Goal: Communication & Community: Answer question/provide support

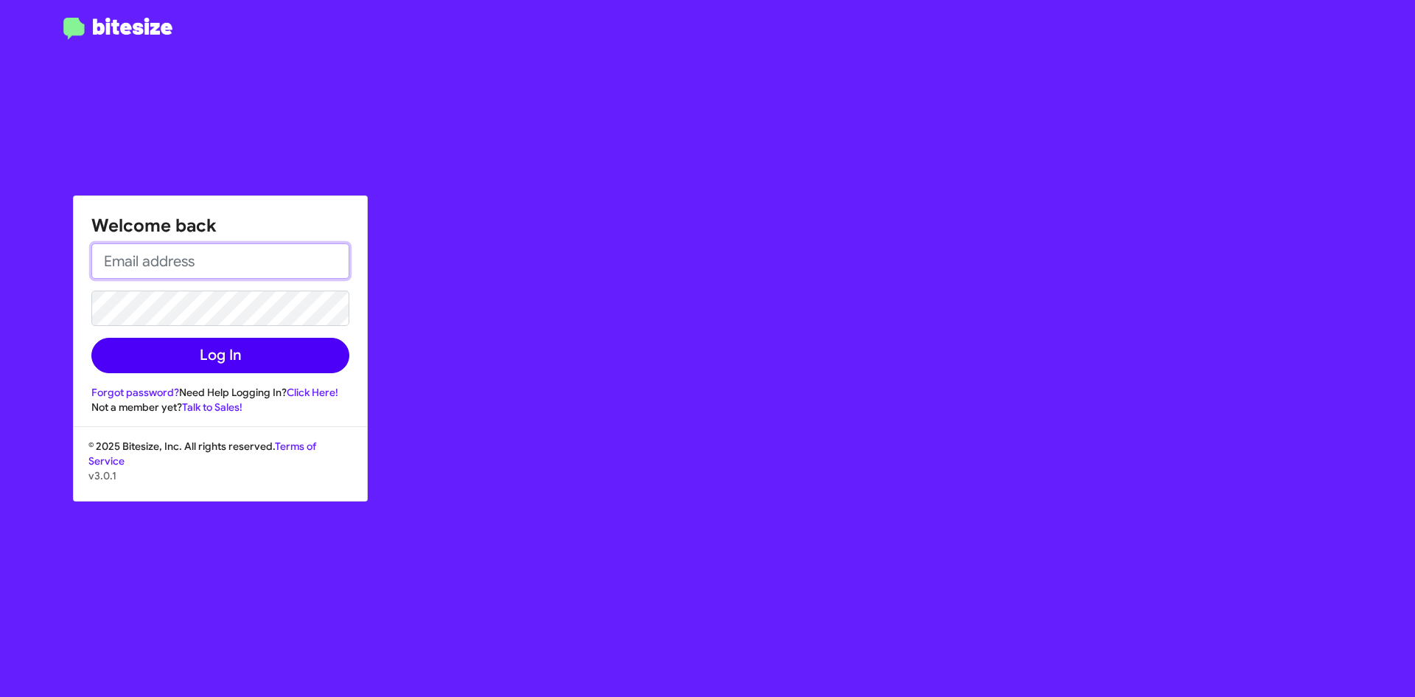
type input "[EMAIL_ADDRESS][DOMAIN_NAME]"
click at [242, 358] on button "Log In" at bounding box center [220, 355] width 258 height 35
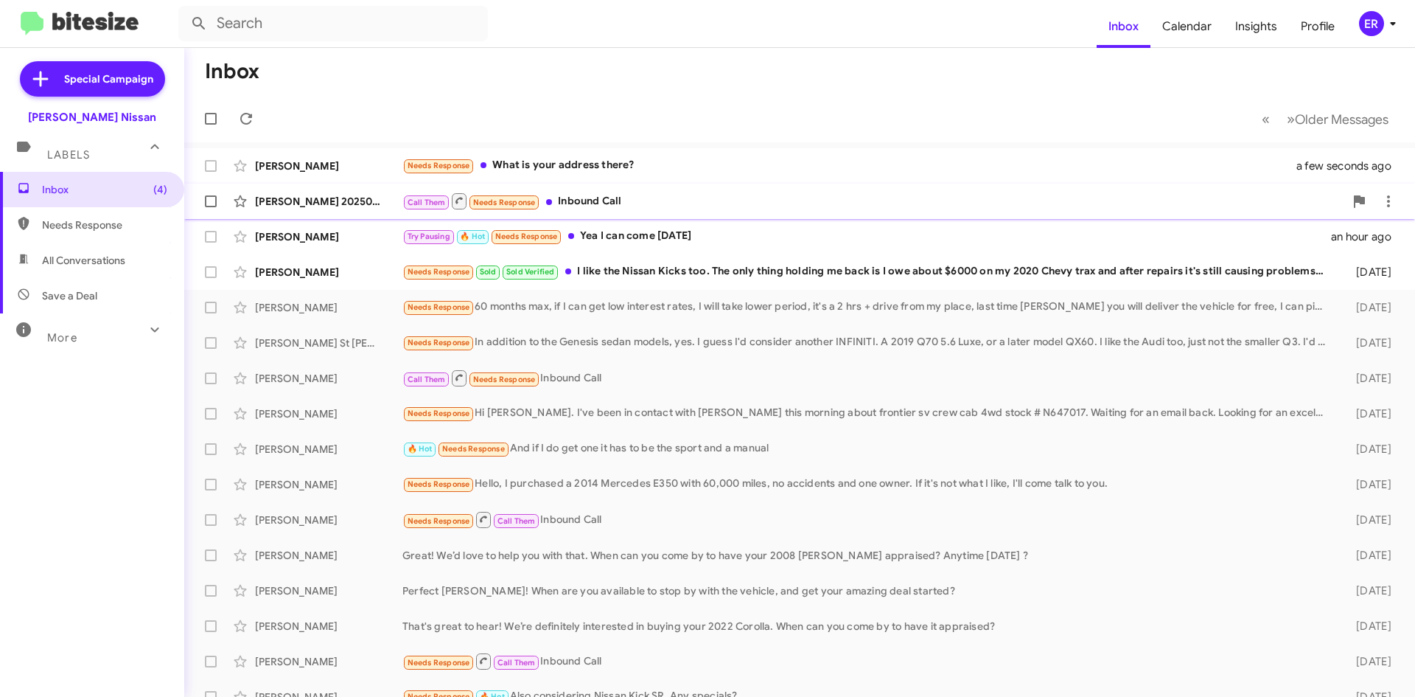
click at [344, 214] on div "[PERSON_NAME] [PHONE_NUMBER] Call Them Needs Response Inbound Call a minute ago" at bounding box center [799, 200] width 1207 height 29
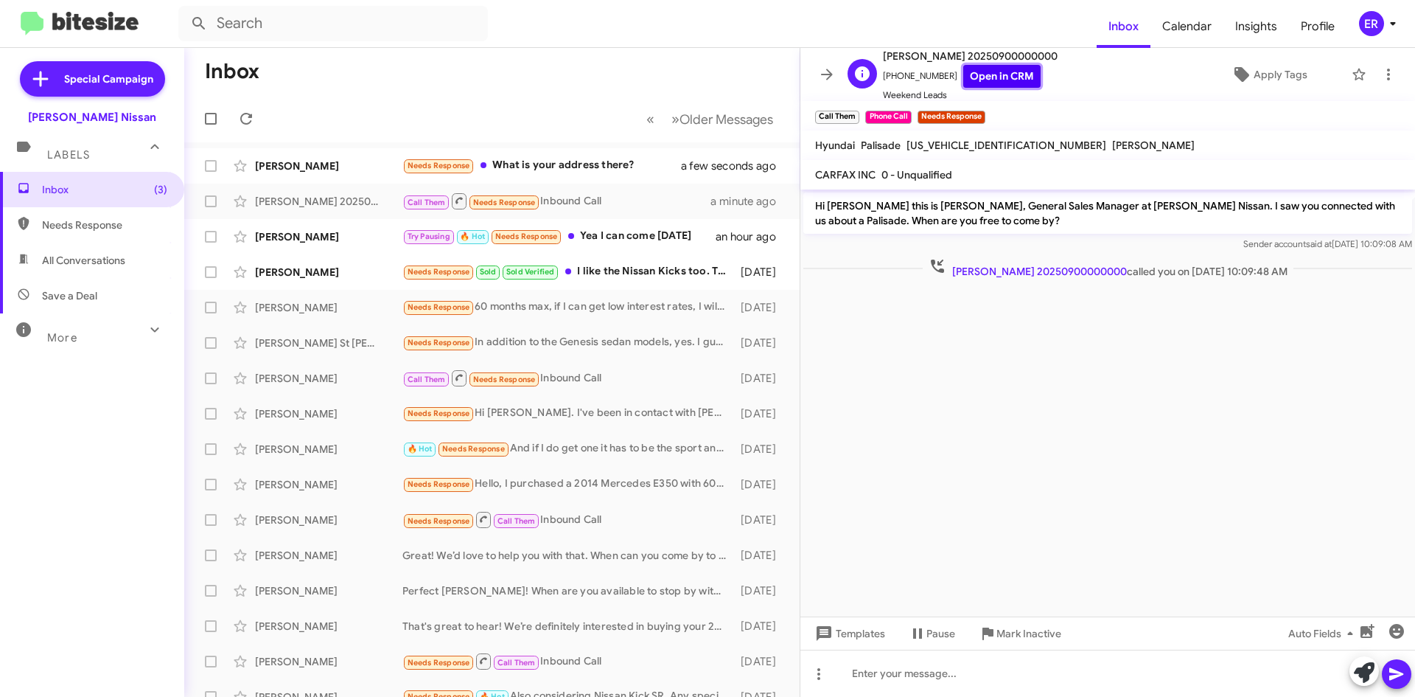
click at [1007, 83] on link "Open in CRM" at bounding box center [1001, 76] width 77 height 23
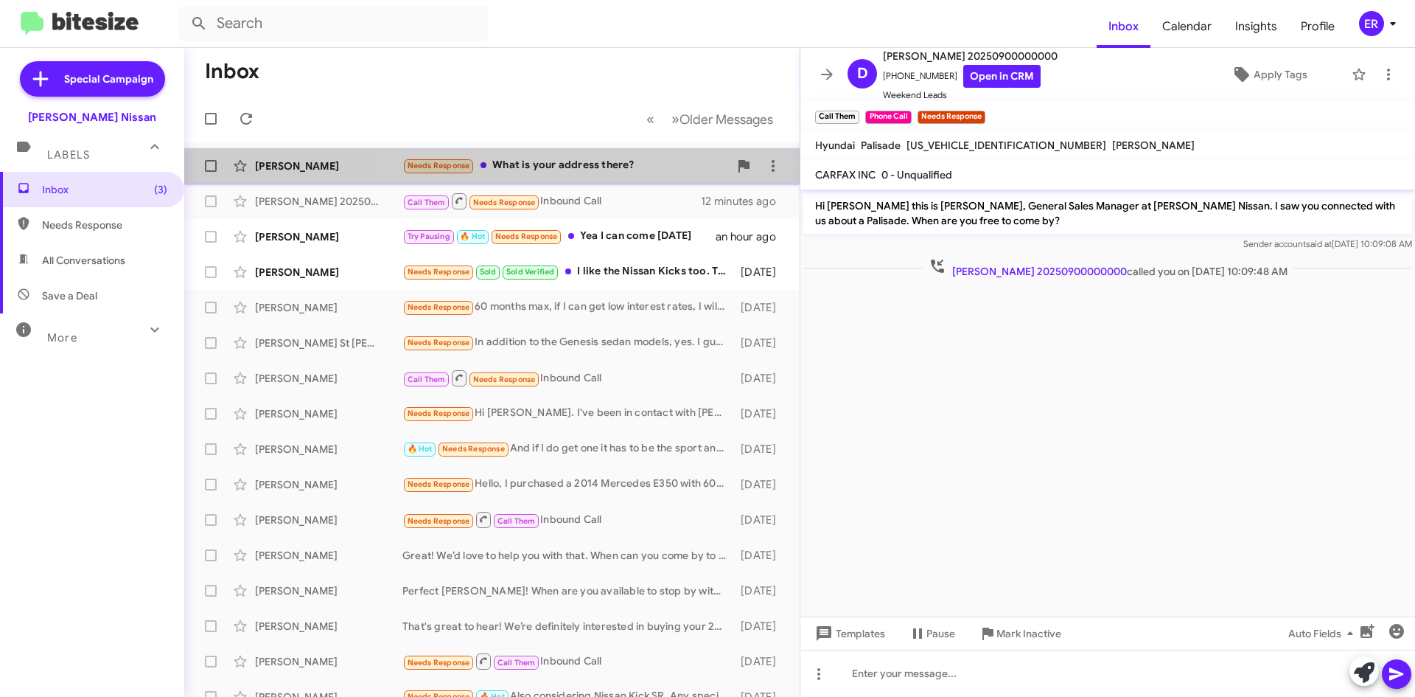
click at [608, 169] on div "Needs Response What is your address there?" at bounding box center [565, 165] width 327 height 17
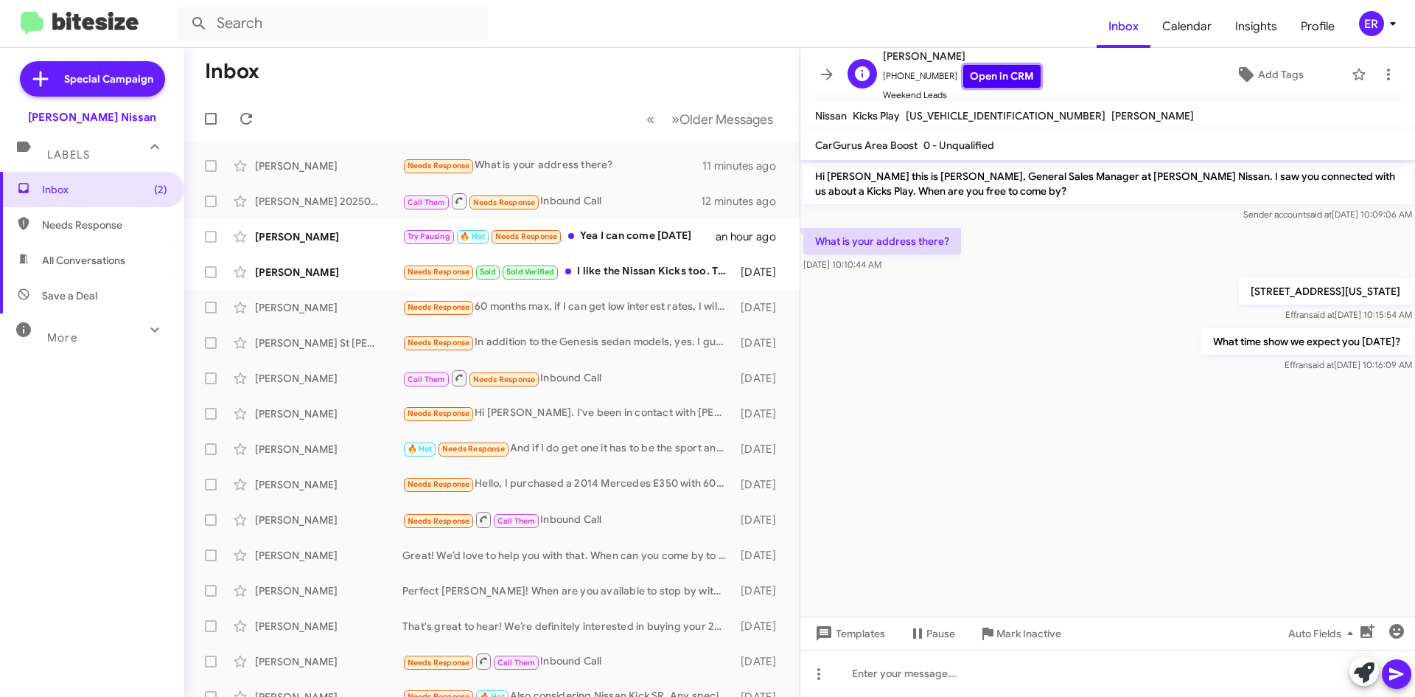
click at [1007, 78] on link "Open in CRM" at bounding box center [1001, 76] width 77 height 23
click at [634, 241] on div "Try Pausing 🔥 Hot Needs Response Yea I can come [DATE]" at bounding box center [565, 236] width 327 height 17
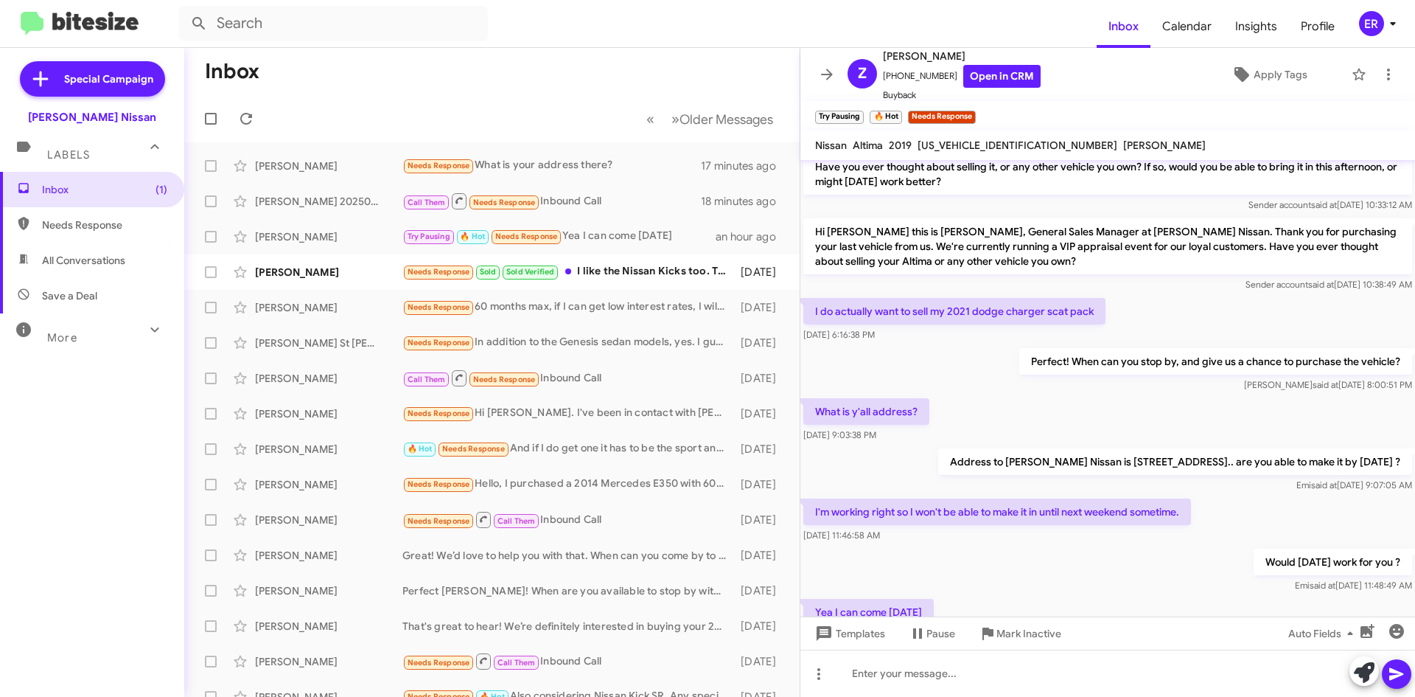
scroll to position [974, 0]
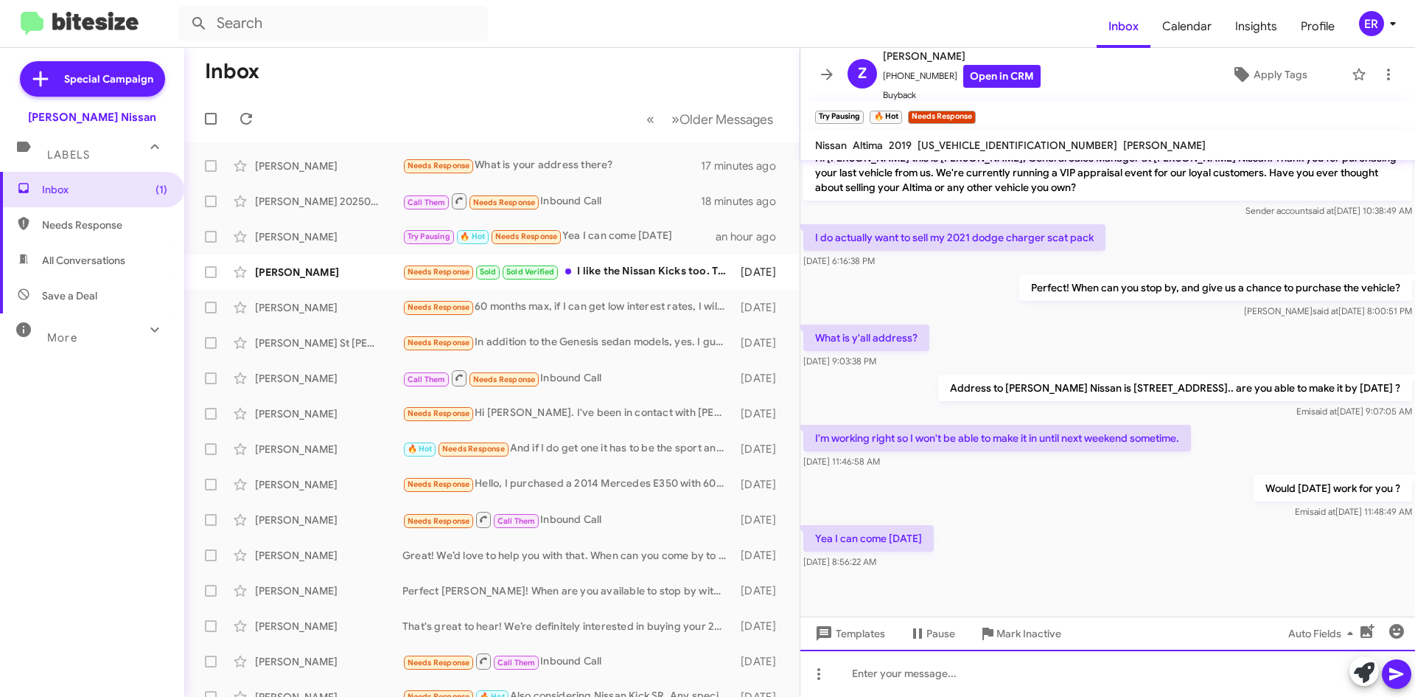
click at [874, 680] on div at bounding box center [1108, 672] width 615 height 47
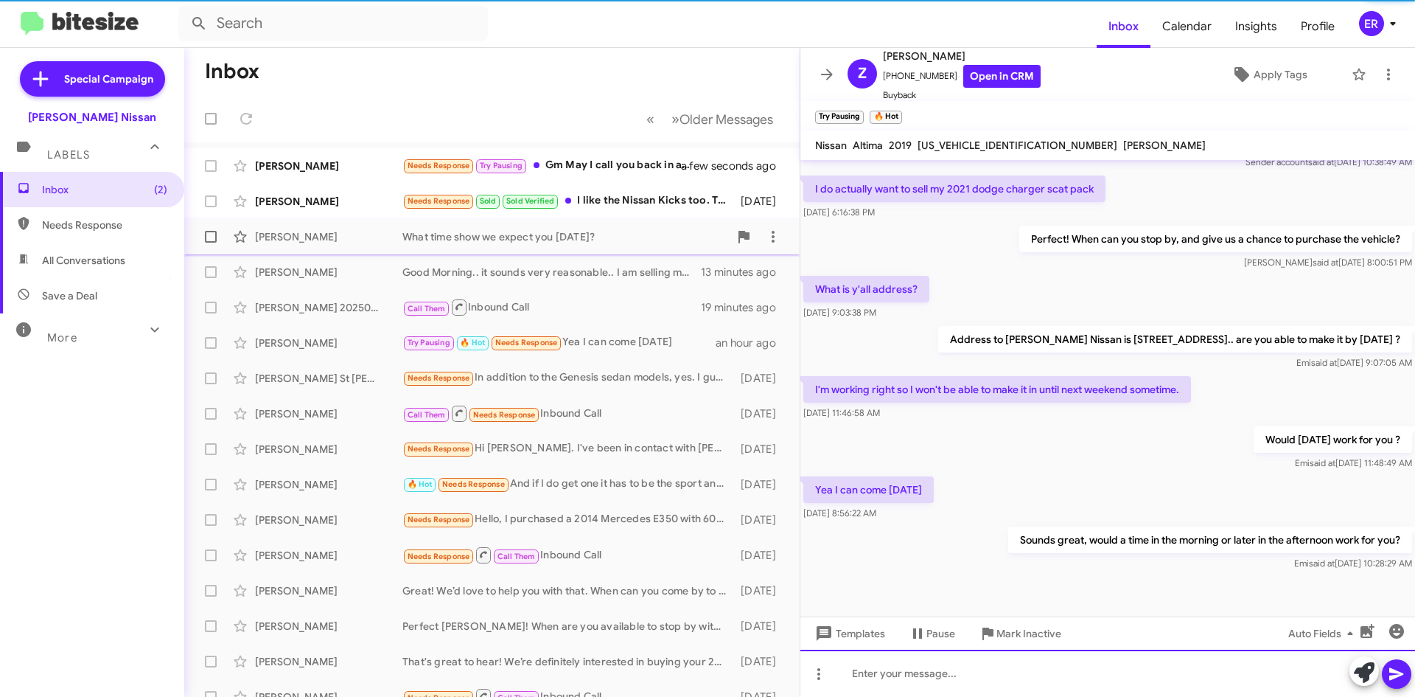
scroll to position [1028, 0]
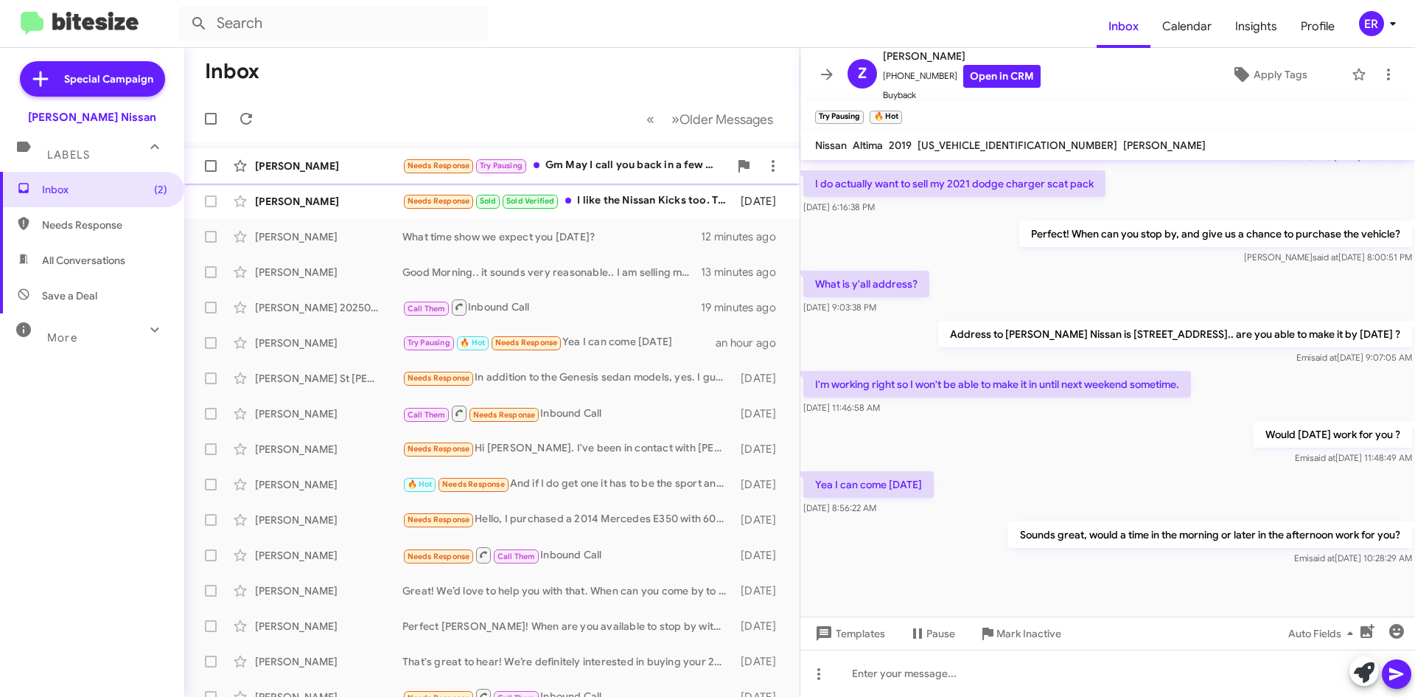
click at [372, 176] on div "[PERSON_NAME] Needs Response Try Pausing Gm May I call you back in a few mins a…" at bounding box center [492, 165] width 592 height 29
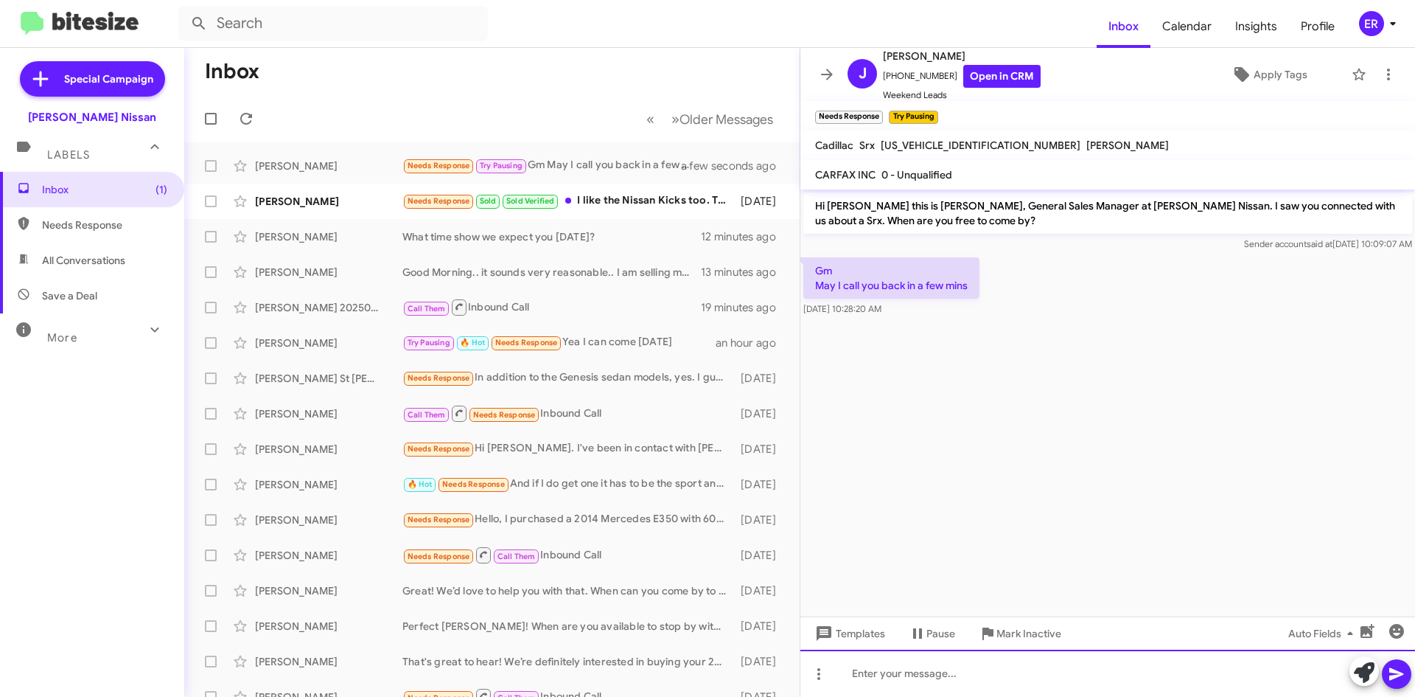
click at [1081, 679] on div at bounding box center [1108, 672] width 615 height 47
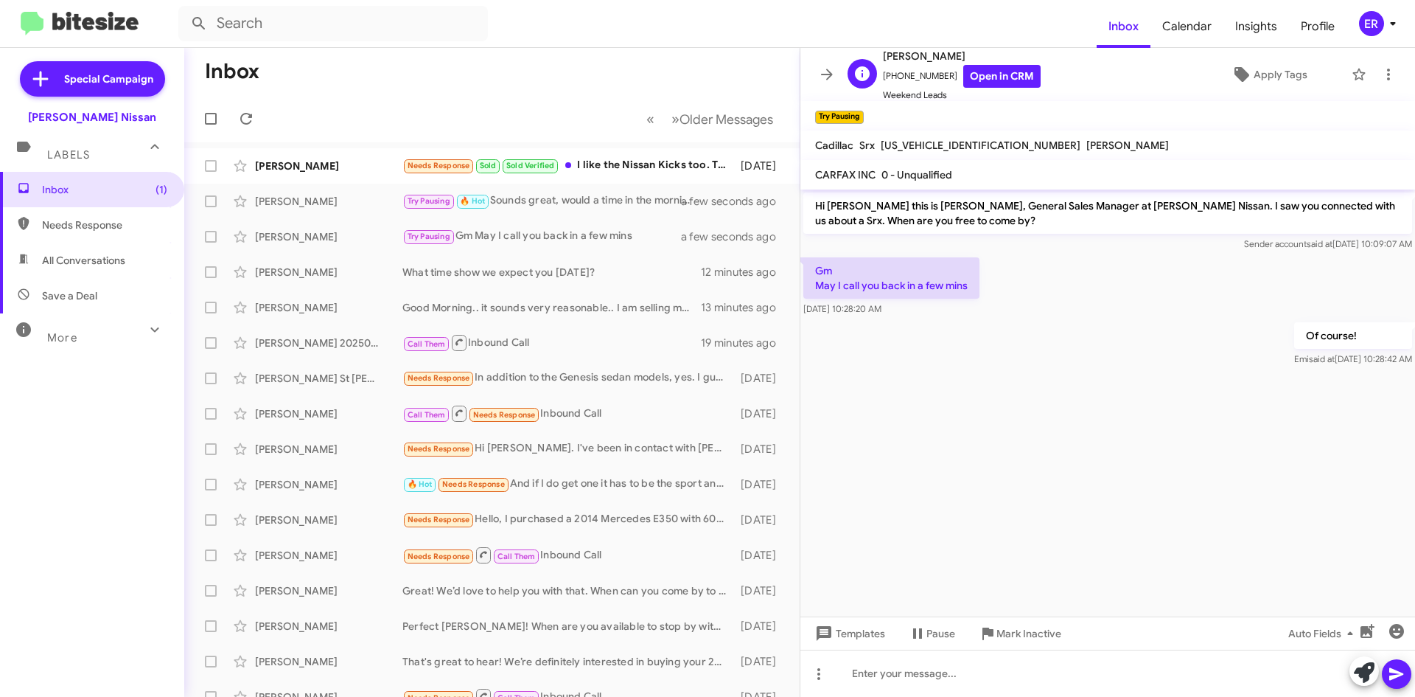
click at [1005, 88] on span "Weekend Leads" at bounding box center [962, 95] width 158 height 15
click at [1005, 80] on link "Open in CRM" at bounding box center [1001, 76] width 77 height 23
